Goal: Navigation & Orientation: Find specific page/section

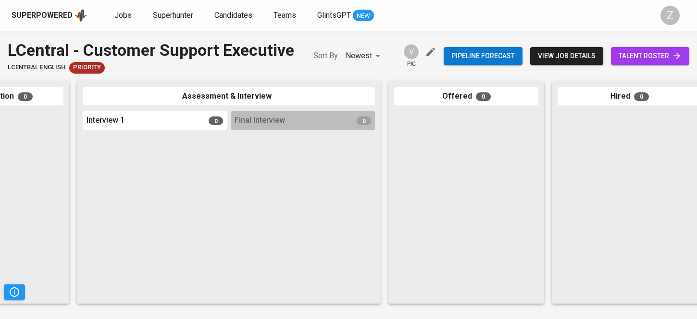
scroll to position [0, 448]
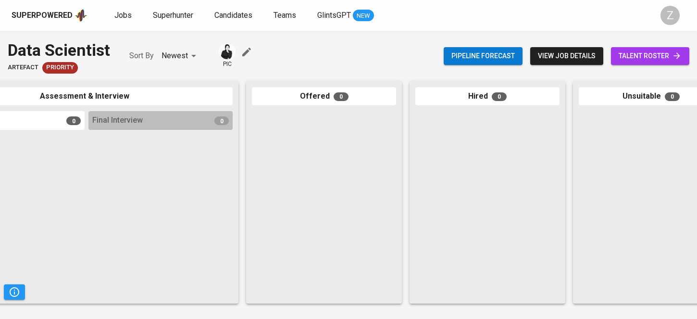
scroll to position [0, 448]
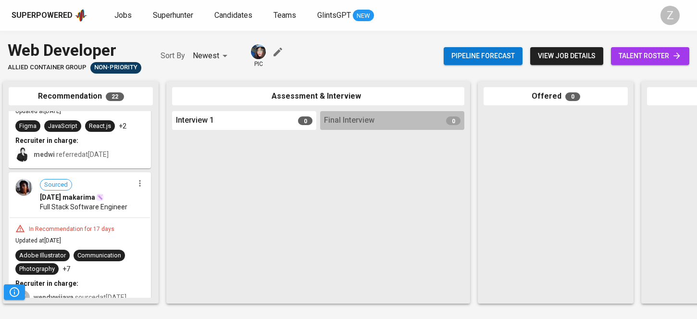
scroll to position [0, 448]
